Goal: Find specific page/section: Find specific page/section

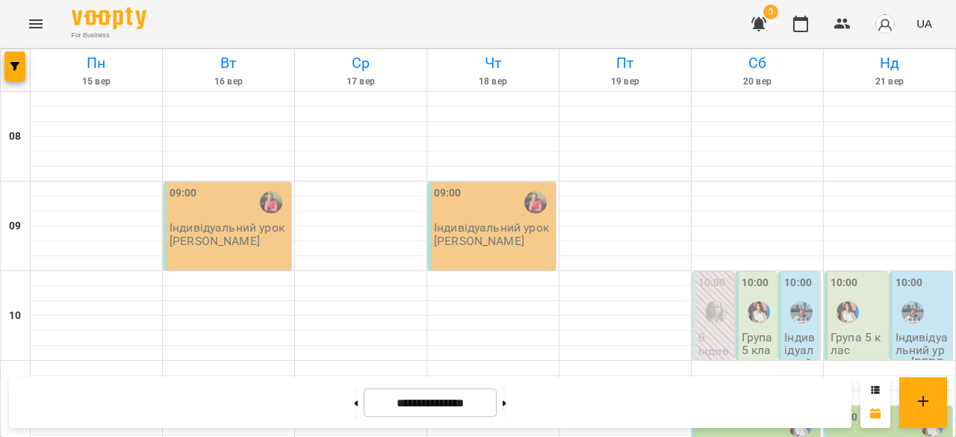
scroll to position [820, 0]
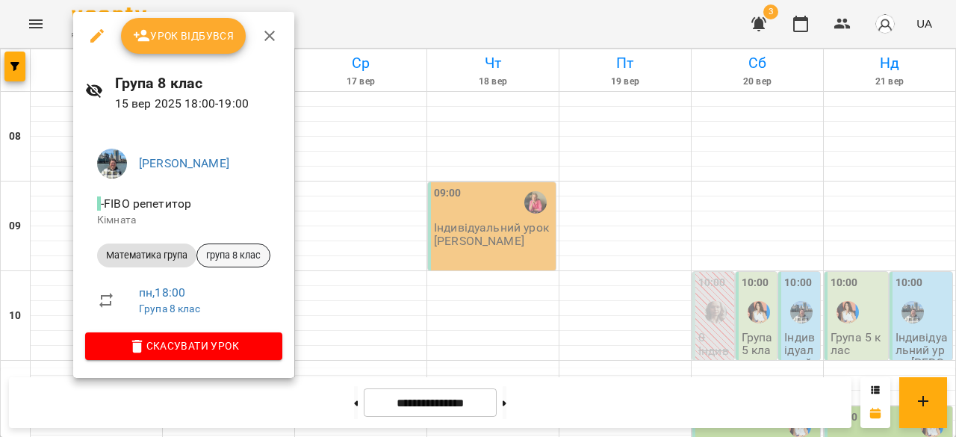
click at [238, 252] on span "група 8 клас" at bounding box center [233, 255] width 72 height 13
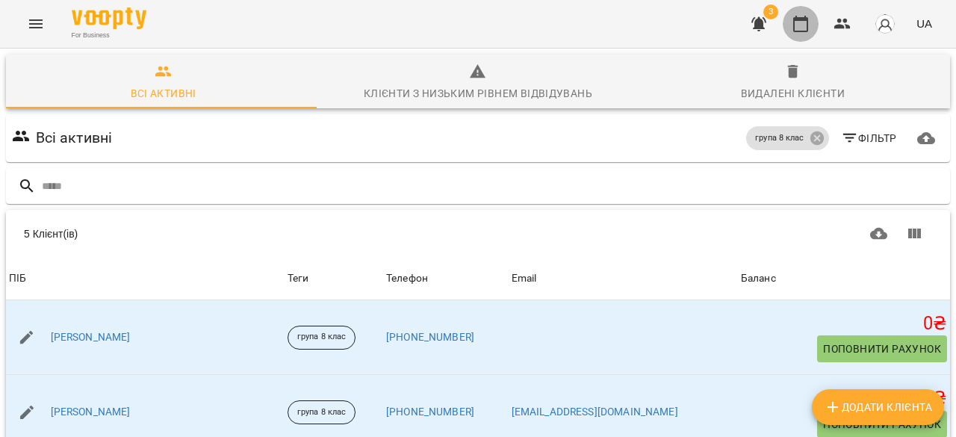
click at [806, 19] on icon "button" at bounding box center [800, 24] width 15 height 16
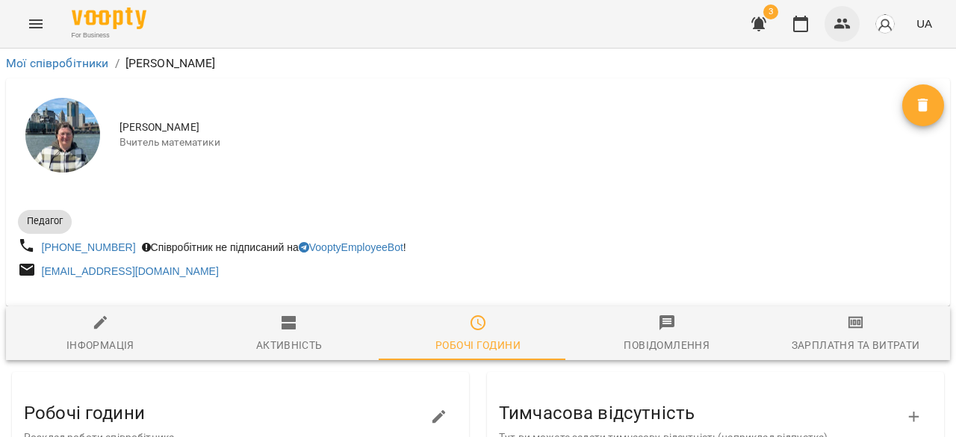
scroll to position [621, 0]
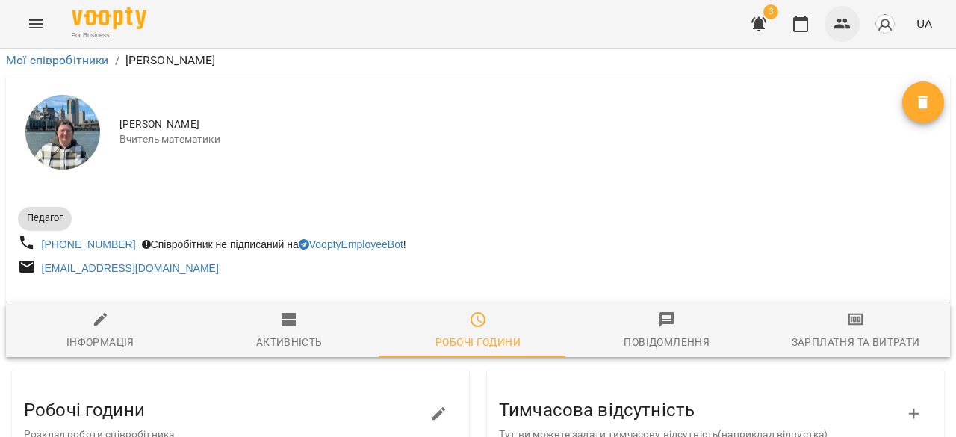
click at [842, 31] on icon "button" at bounding box center [842, 24] width 18 height 18
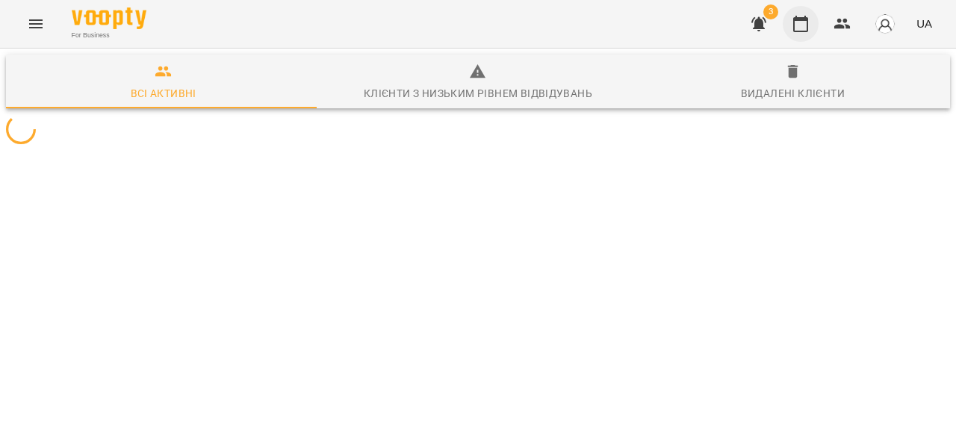
click at [812, 14] on button "button" at bounding box center [801, 24] width 36 height 36
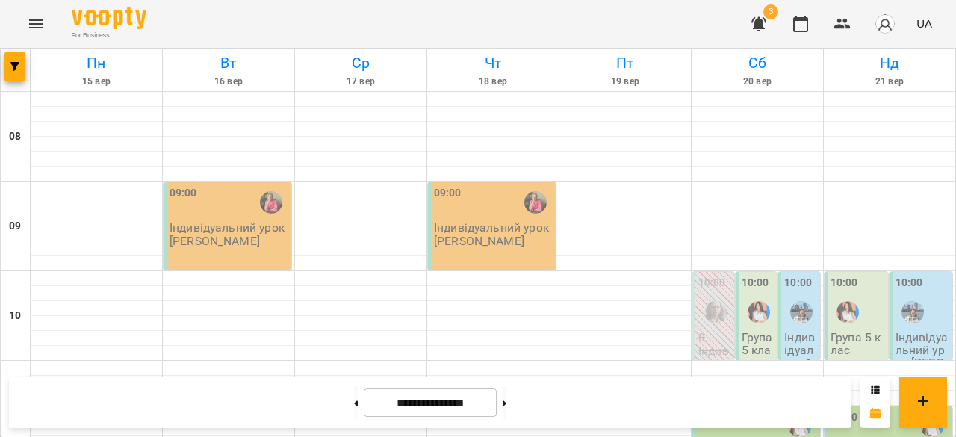
scroll to position [75, 0]
